Goal: Information Seeking & Learning: Learn about a topic

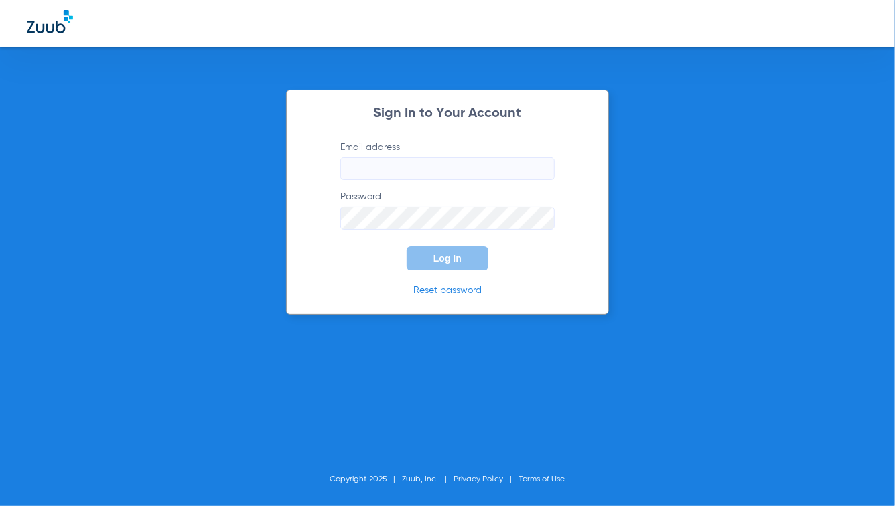
type input "[PERSON_NAME][EMAIL_ADDRESS][DOMAIN_NAME]"
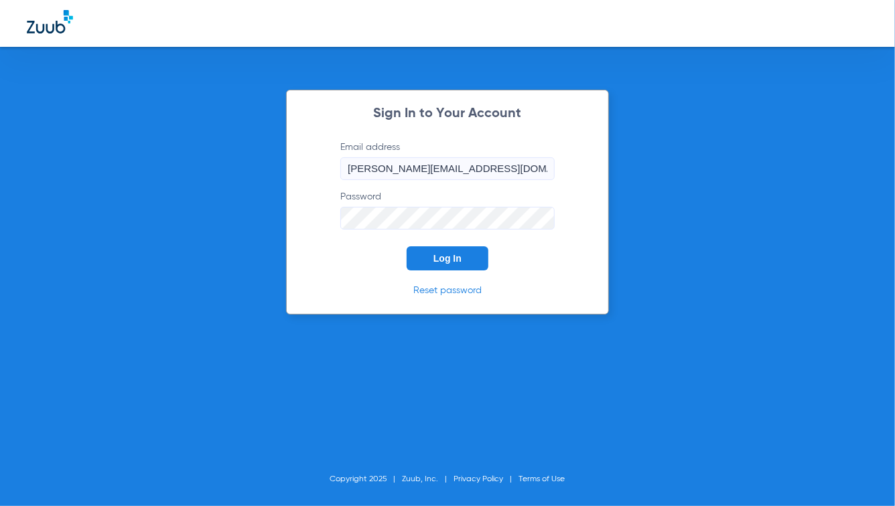
click at [338, 258] on form "Email address [PERSON_NAME][EMAIL_ADDRESS][DOMAIN_NAME] Password Log In" at bounding box center [447, 206] width 254 height 130
click at [456, 250] on button "Log In" at bounding box center [447, 258] width 82 height 24
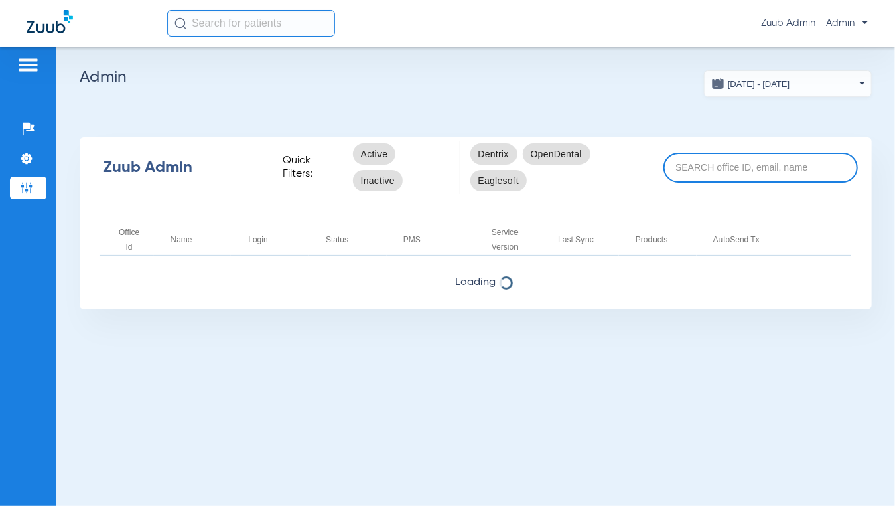
click at [706, 169] on input at bounding box center [760, 168] width 195 height 30
type input "demo"
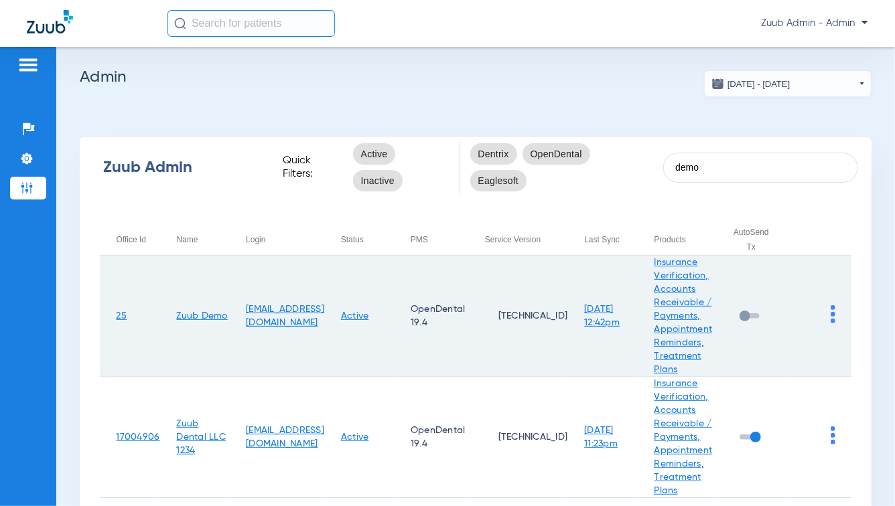
scroll to position [93, 0]
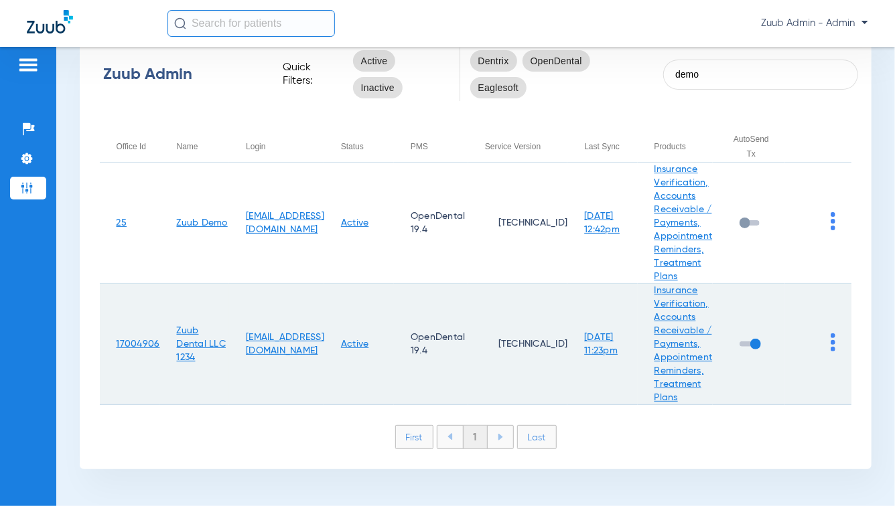
click at [830, 346] on img at bounding box center [832, 342] width 5 height 18
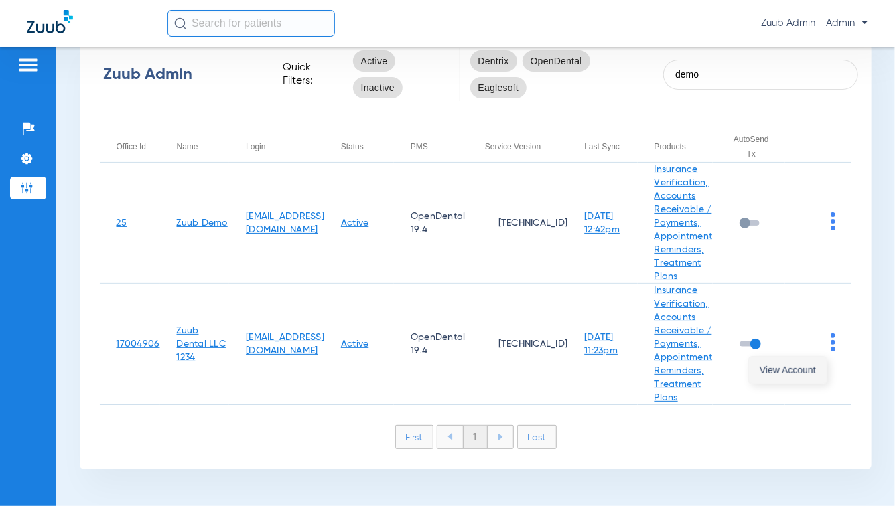
click at [810, 375] on button "View Account" at bounding box center [788, 370] width 78 height 27
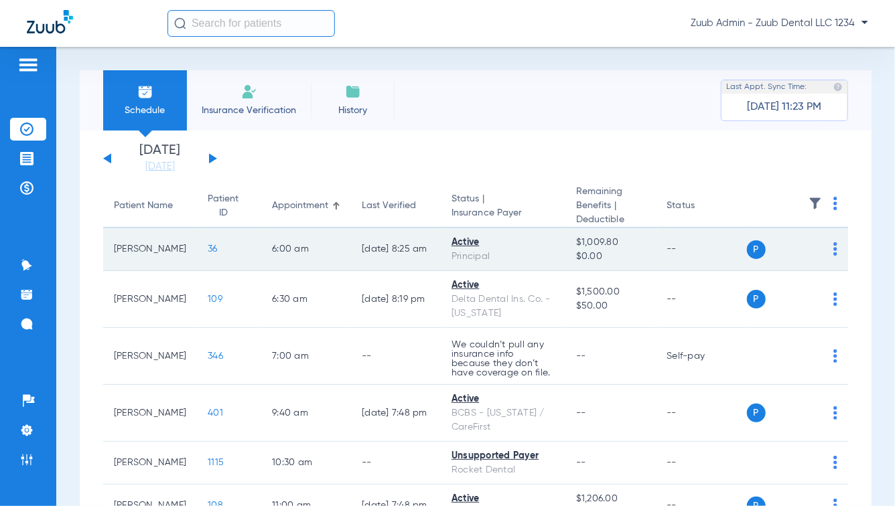
click at [208, 248] on span "36" at bounding box center [213, 248] width 10 height 9
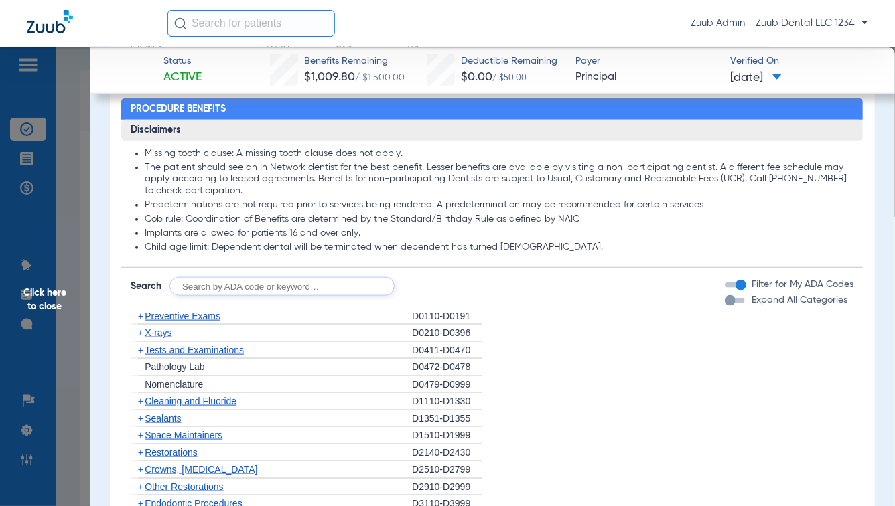
scroll to position [683, 0]
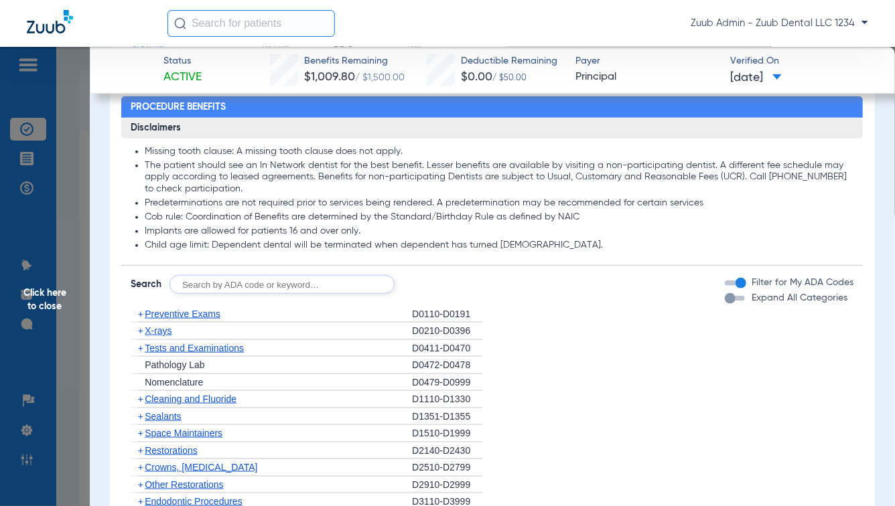
click at [725, 297] on div "button" at bounding box center [730, 298] width 11 height 11
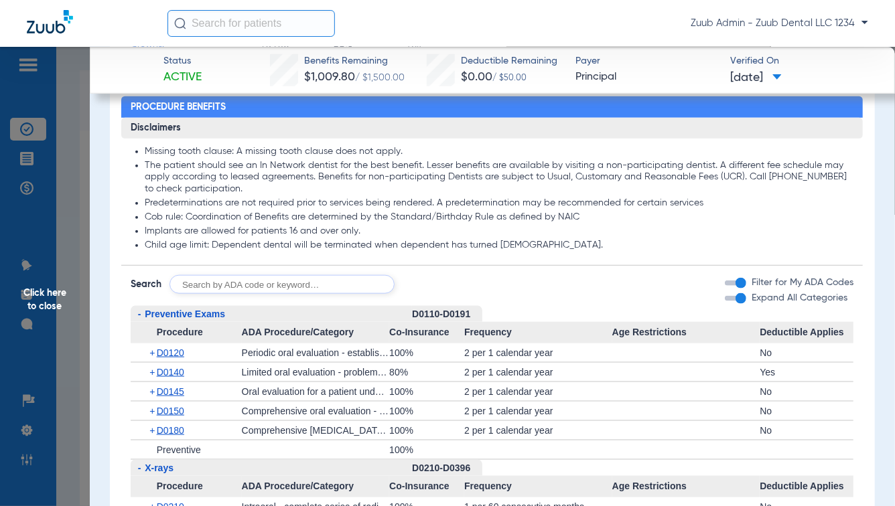
click at [735, 282] on div "button" at bounding box center [740, 283] width 11 height 11
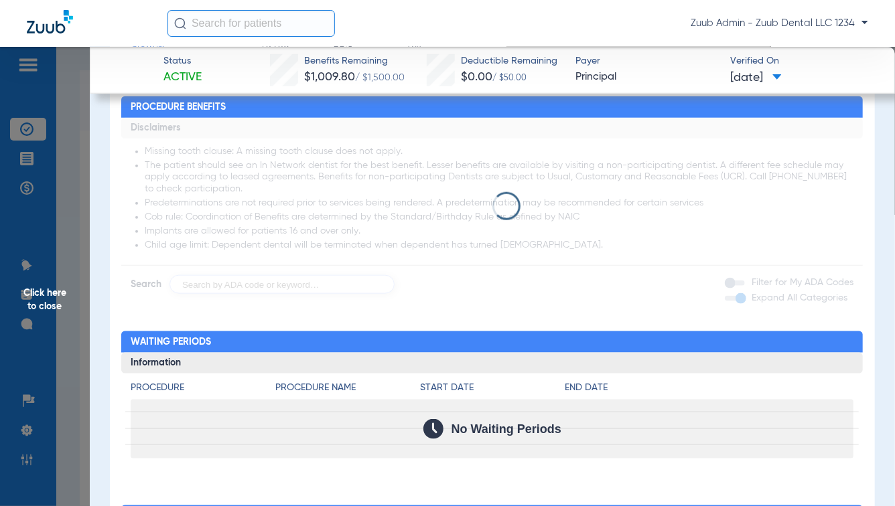
click at [735, 299] on div "button" at bounding box center [740, 298] width 11 height 11
click at [725, 285] on div "button" at bounding box center [730, 283] width 11 height 11
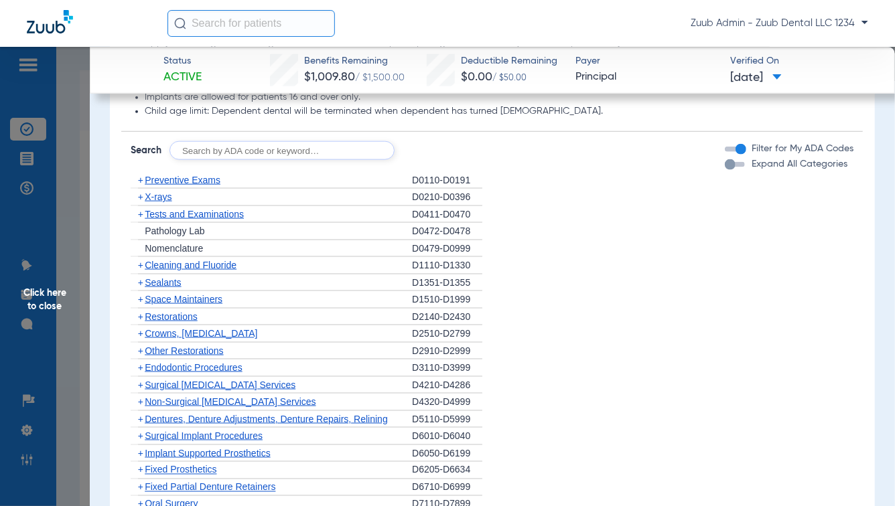
scroll to position [818, 0]
click at [160, 277] on span "Sealants" at bounding box center [163, 282] width 36 height 11
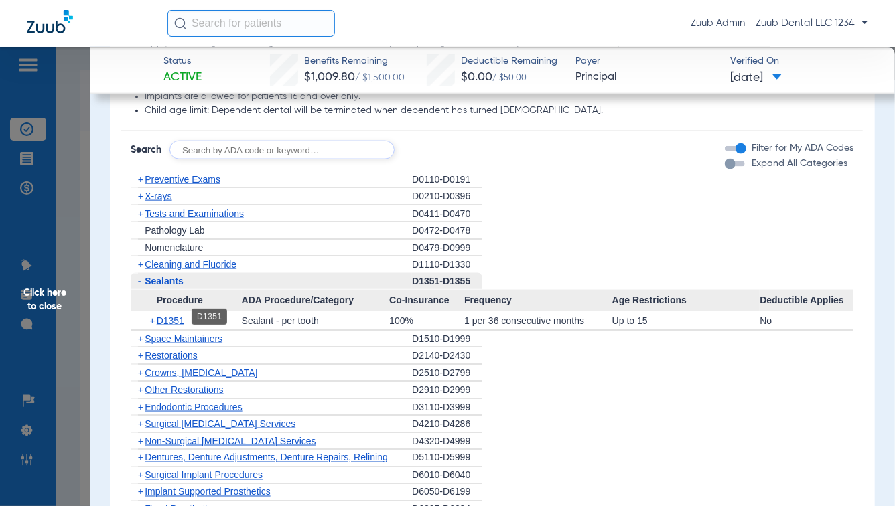
click at [166, 317] on span "D1351" at bounding box center [170, 320] width 27 height 11
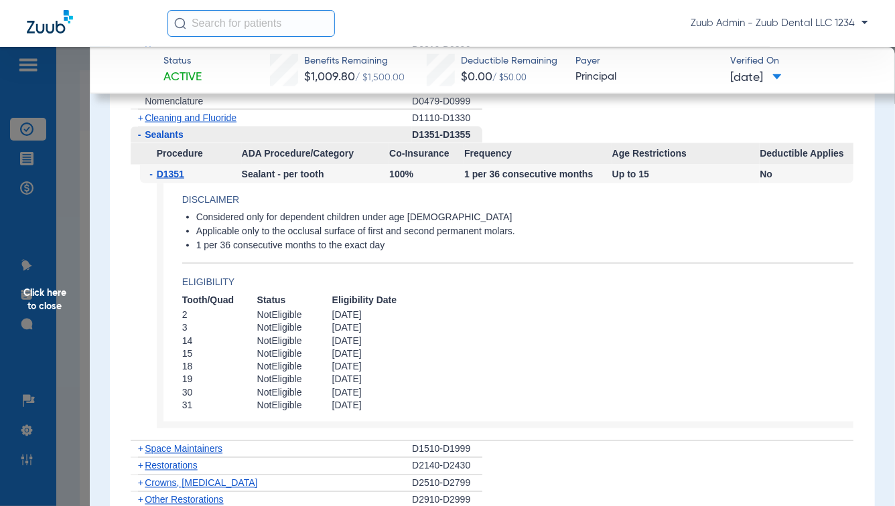
scroll to position [964, 0]
click at [139, 132] on span "-" at bounding box center [139, 134] width 3 height 11
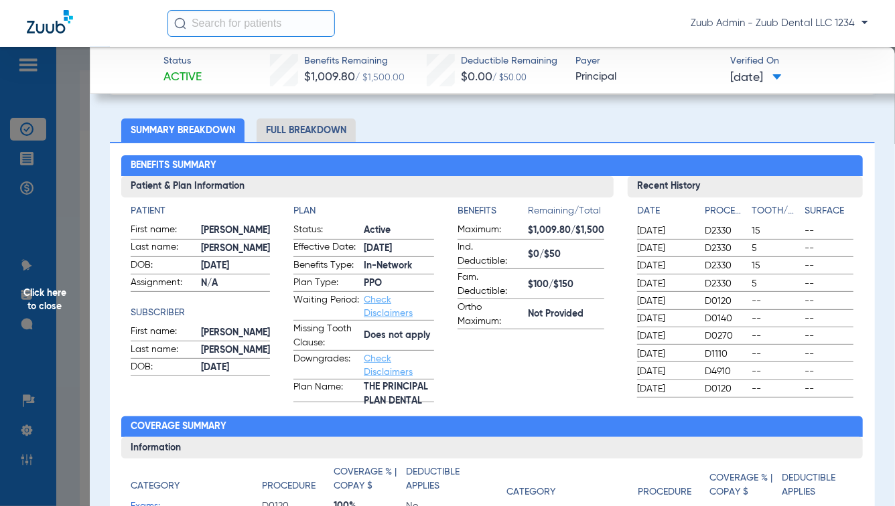
scroll to position [0, 0]
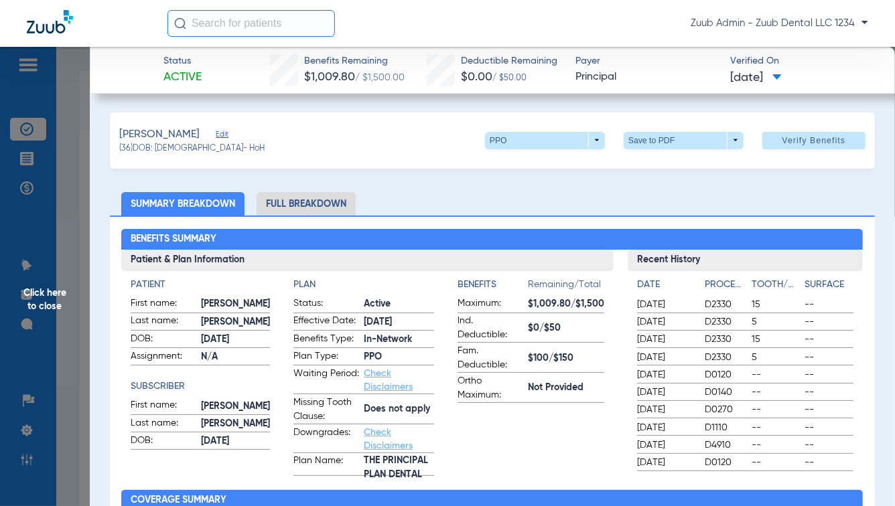
click at [318, 206] on li "Full Breakdown" at bounding box center [305, 203] width 99 height 23
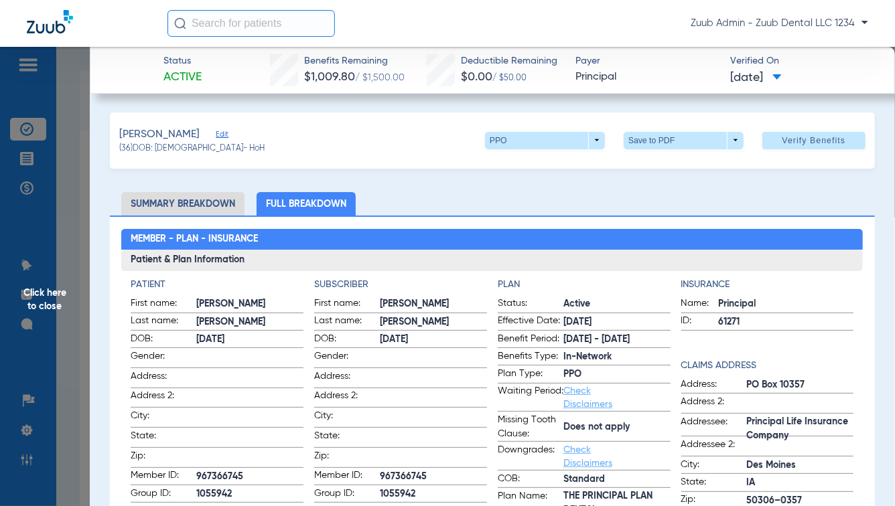
click at [161, 202] on li "Summary Breakdown" at bounding box center [182, 203] width 123 height 23
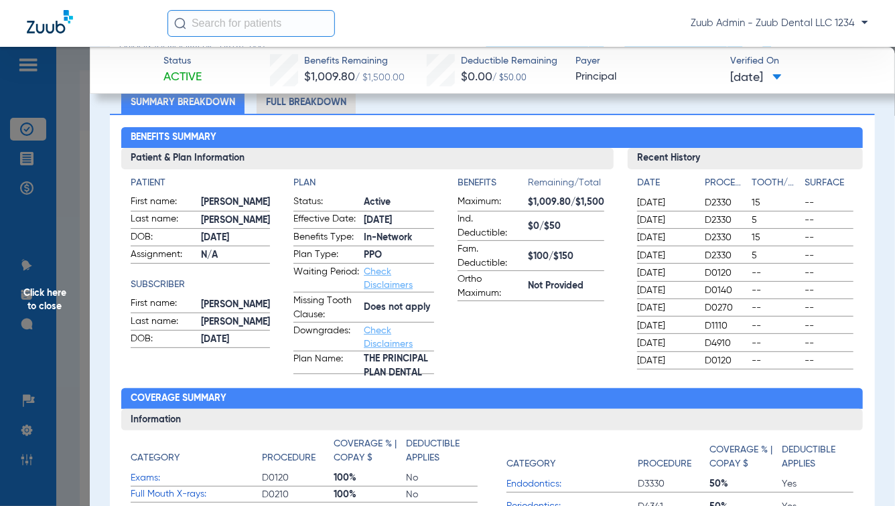
scroll to position [112, 0]
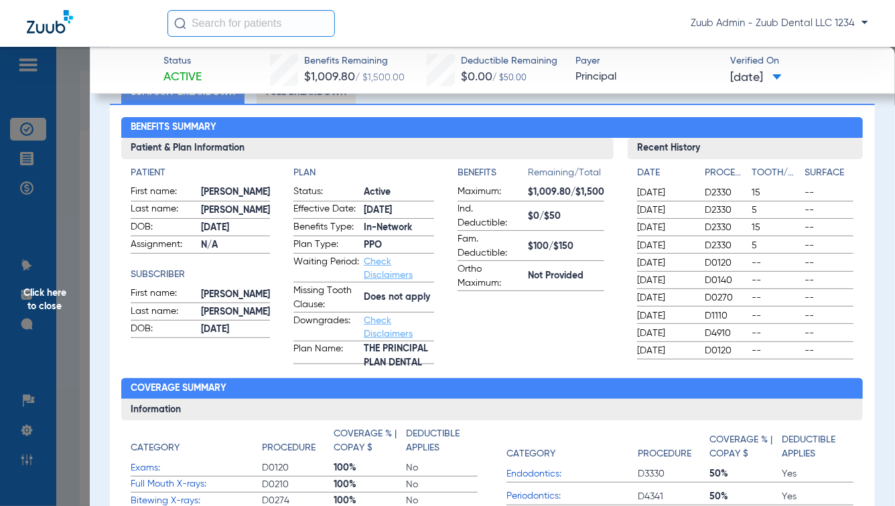
click at [84, 364] on span "Click here to close" at bounding box center [45, 300] width 90 height 506
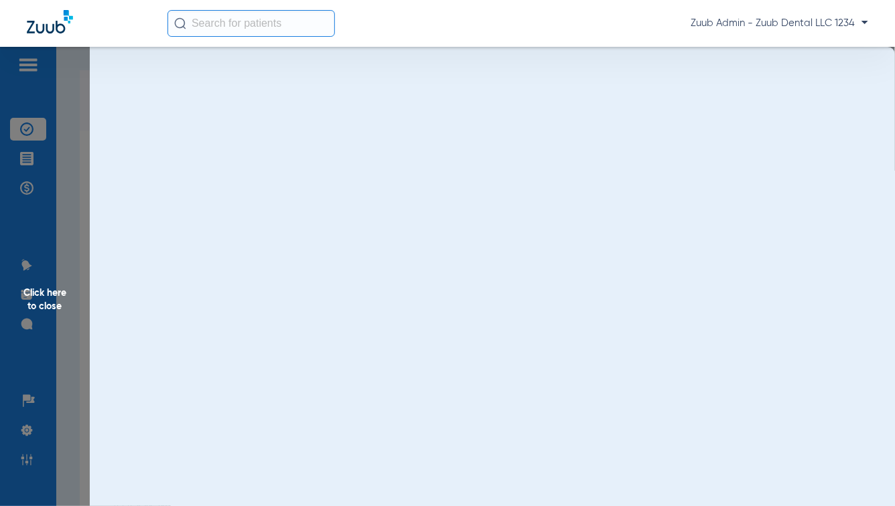
scroll to position [0, 0]
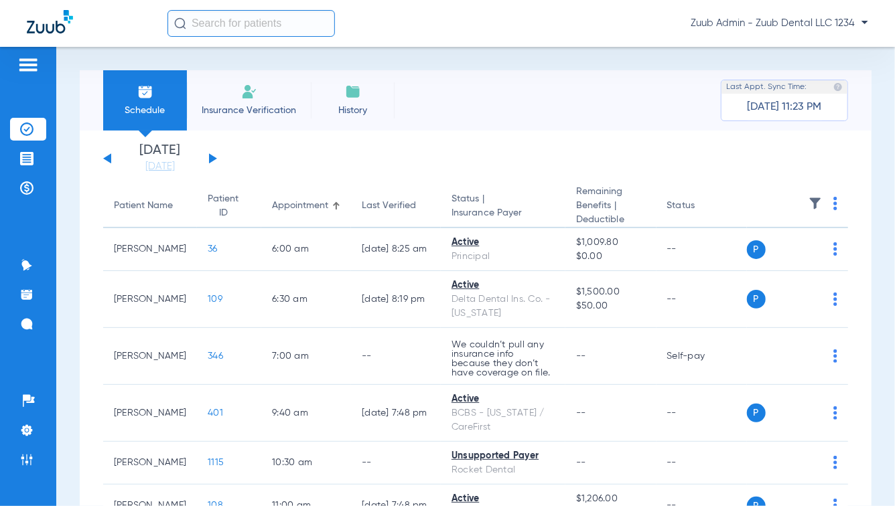
click at [30, 60] on img at bounding box center [27, 65] width 21 height 16
